Goal: Task Accomplishment & Management: Manage account settings

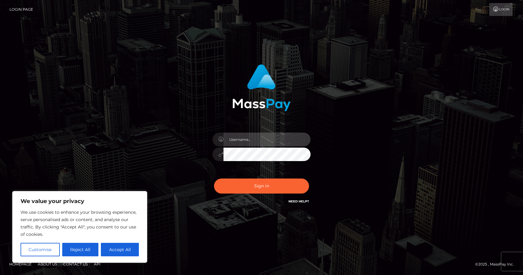
click at [253, 142] on input "text" at bounding box center [266, 140] width 87 height 14
type input "[EMAIL_ADDRESS][DOMAIN_NAME]"
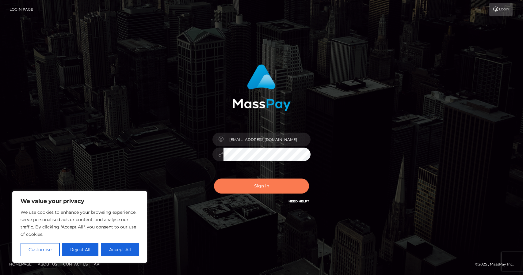
click at [245, 179] on button "Sign in" at bounding box center [261, 186] width 95 height 15
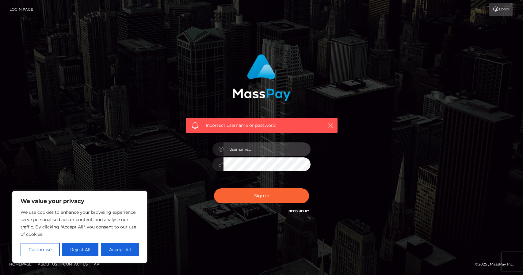
click at [251, 152] on input "text" at bounding box center [266, 150] width 87 height 14
type input "[EMAIL_ADDRESS][DOMAIN_NAME]"
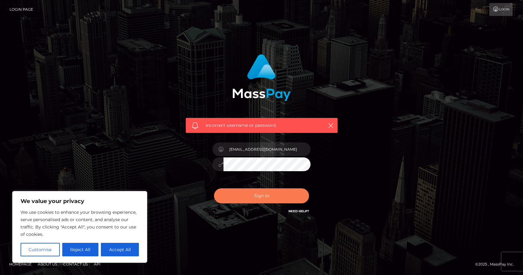
click at [227, 189] on button "Sign in" at bounding box center [261, 195] width 95 height 15
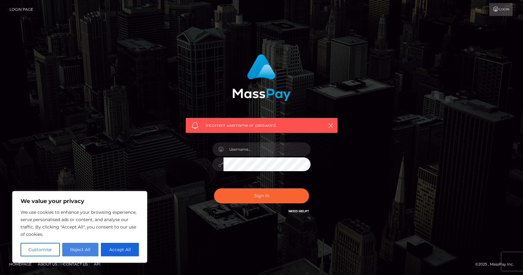
click at [93, 248] on button "Reject All" at bounding box center [80, 249] width 36 height 13
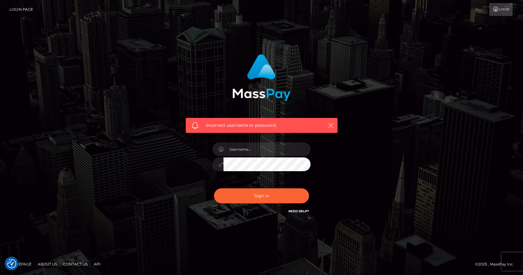
click at [300, 212] on link "Need Help?" at bounding box center [298, 211] width 21 height 4
click at [360, 115] on div "Incorrect username or password." at bounding box center [261, 138] width 349 height 176
click at [224, 144] on input "text" at bounding box center [266, 150] width 87 height 14
type input "[EMAIL_ADDRESS][DOMAIN_NAME]"
click at [214, 188] on button "Sign in" at bounding box center [261, 195] width 95 height 15
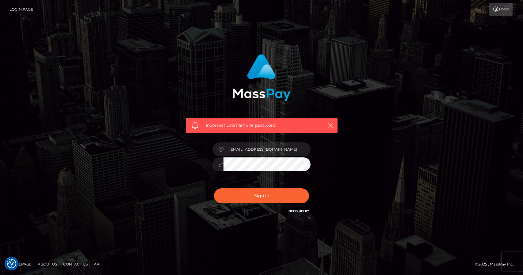
click at [166, 166] on div "Incorrect username or password. xjasminelovely@gmail.com" at bounding box center [261, 138] width 349 height 176
click at [294, 214] on h6 "Need Help?" at bounding box center [298, 210] width 21 height 5
click at [293, 211] on link "Need Help?" at bounding box center [298, 211] width 21 height 4
click at [109, 123] on div "Incorrect username or password." at bounding box center [261, 138] width 349 height 176
